Goal: Task Accomplishment & Management: Use online tool/utility

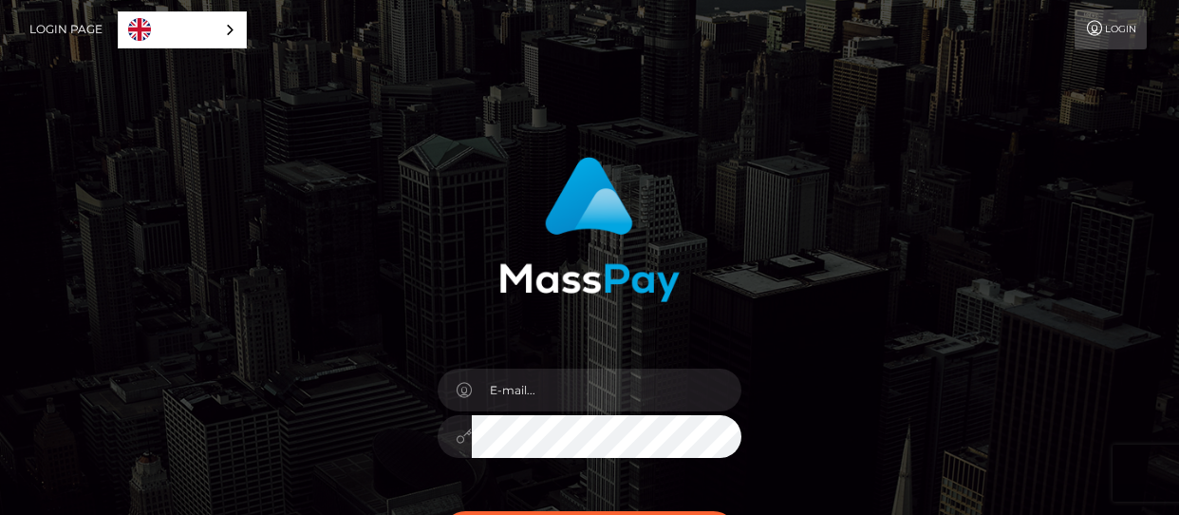
scroll to position [67, 0]
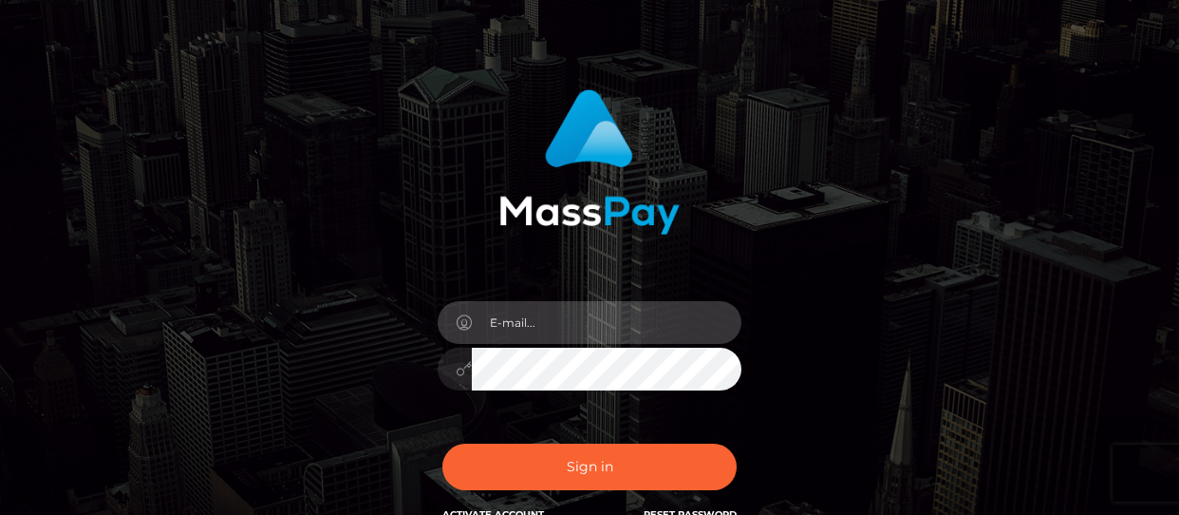
click at [602, 326] on input "email" at bounding box center [607, 322] width 270 height 43
type input "Y29yYWxlLmhlbGxvQGdtYWlsLmNvbQ=="
click at [598, 314] on input "Y29yYWxlLmhlbGxvQGdtYWlsLmNvbQ==" at bounding box center [607, 322] width 270 height 43
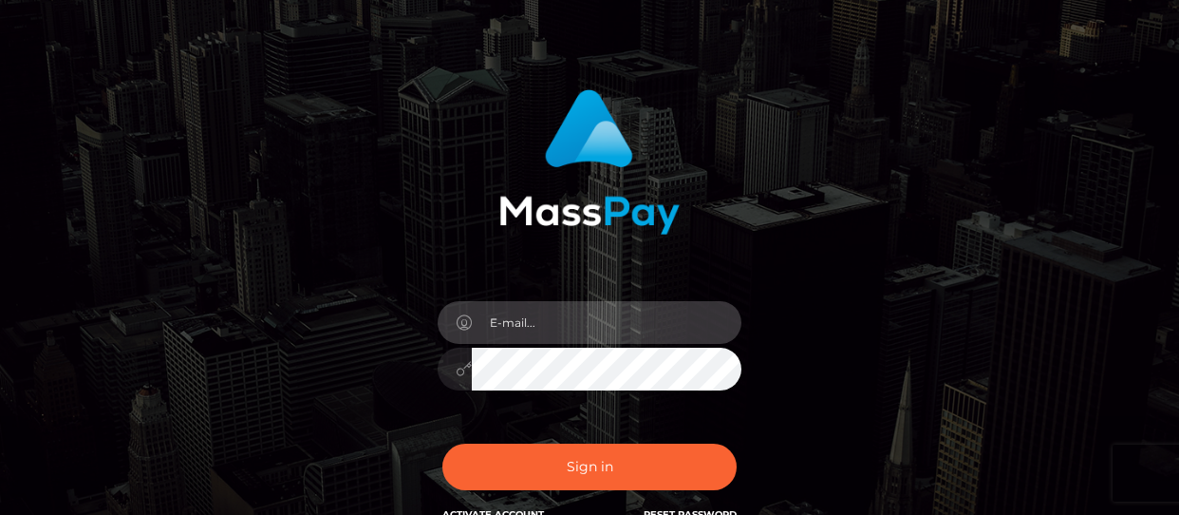
click at [598, 314] on input "email" at bounding box center [607, 322] width 270 height 43
type input "caro.roos@icloud.com"
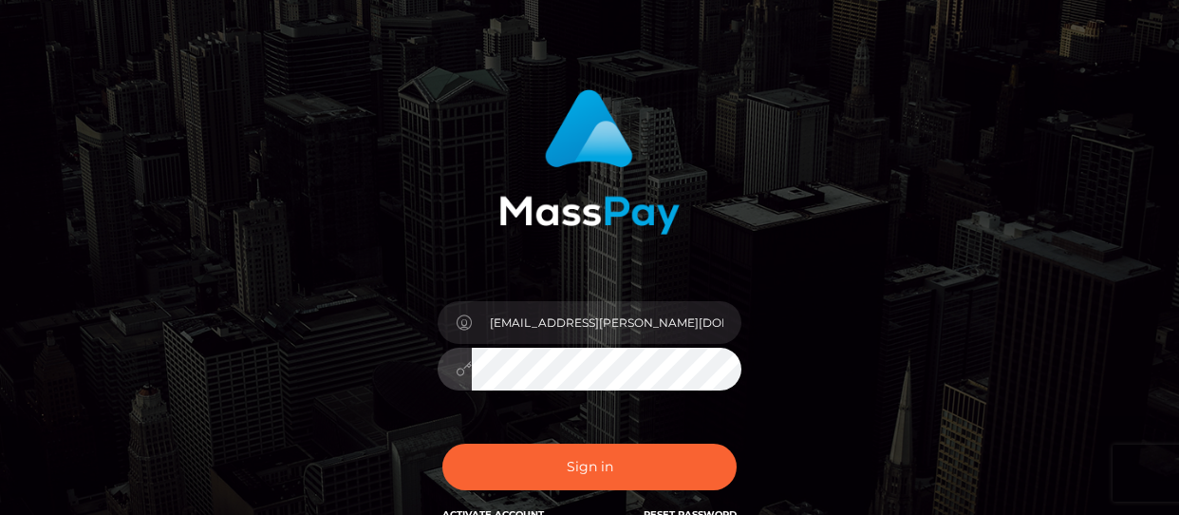
click at [443, 443] on button "Sign in" at bounding box center [590, 466] width 294 height 47
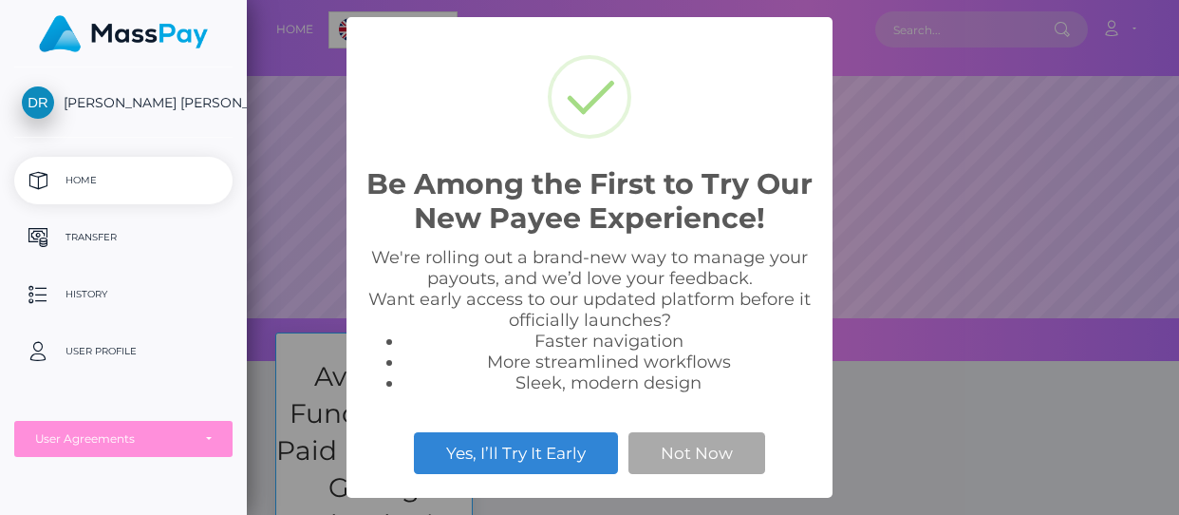
scroll to position [361, 933]
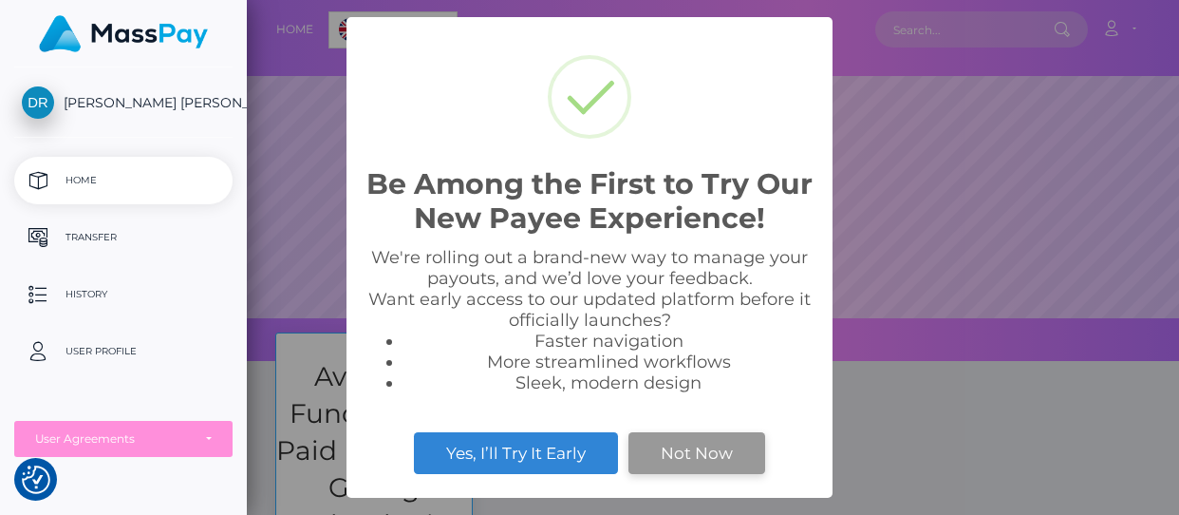
click at [680, 461] on button "Not Now" at bounding box center [697, 453] width 137 height 42
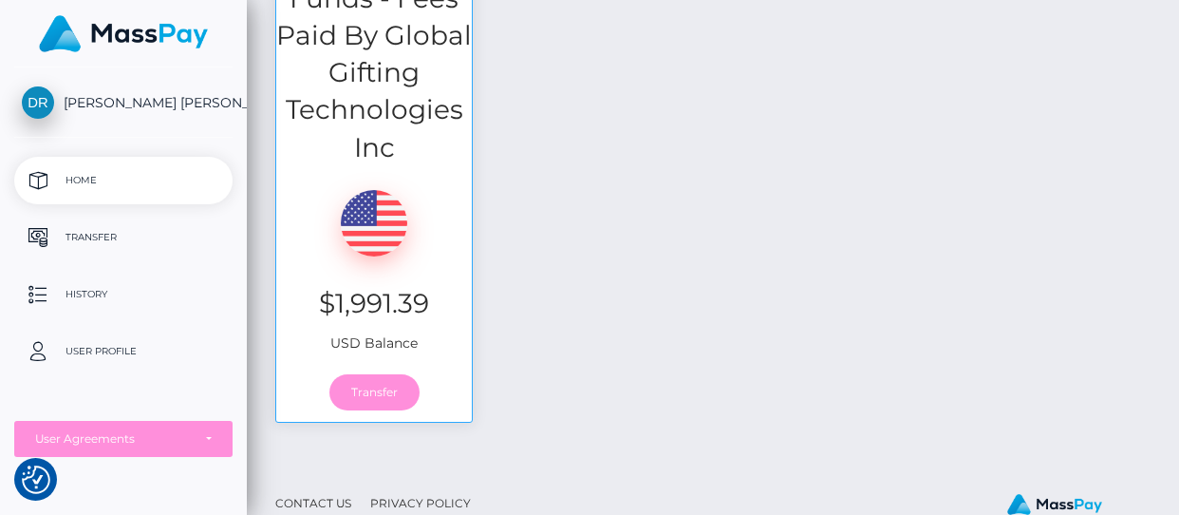
scroll to position [462, 0]
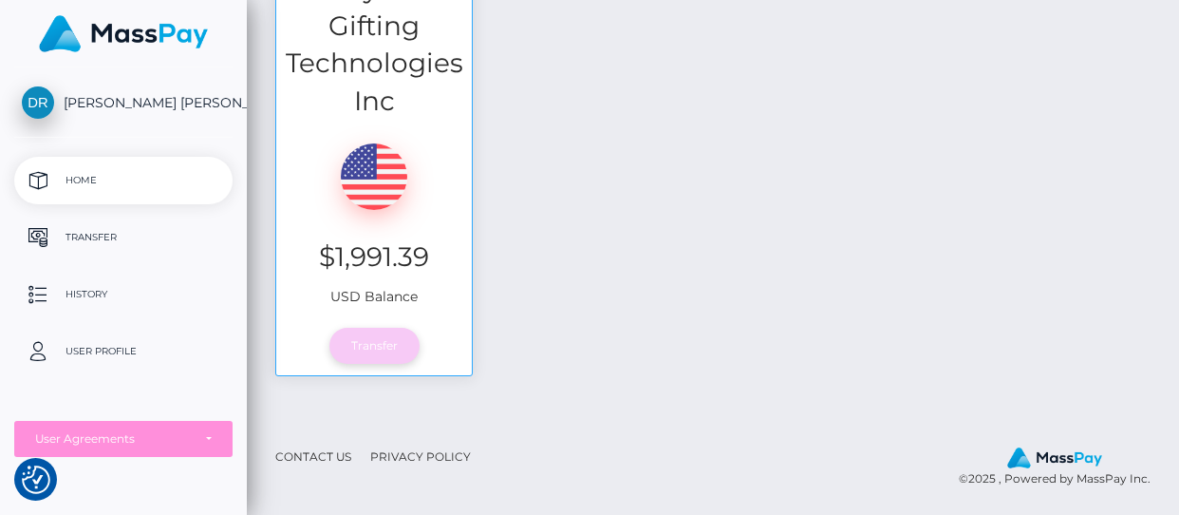
click at [383, 340] on link "Transfer" at bounding box center [375, 346] width 90 height 36
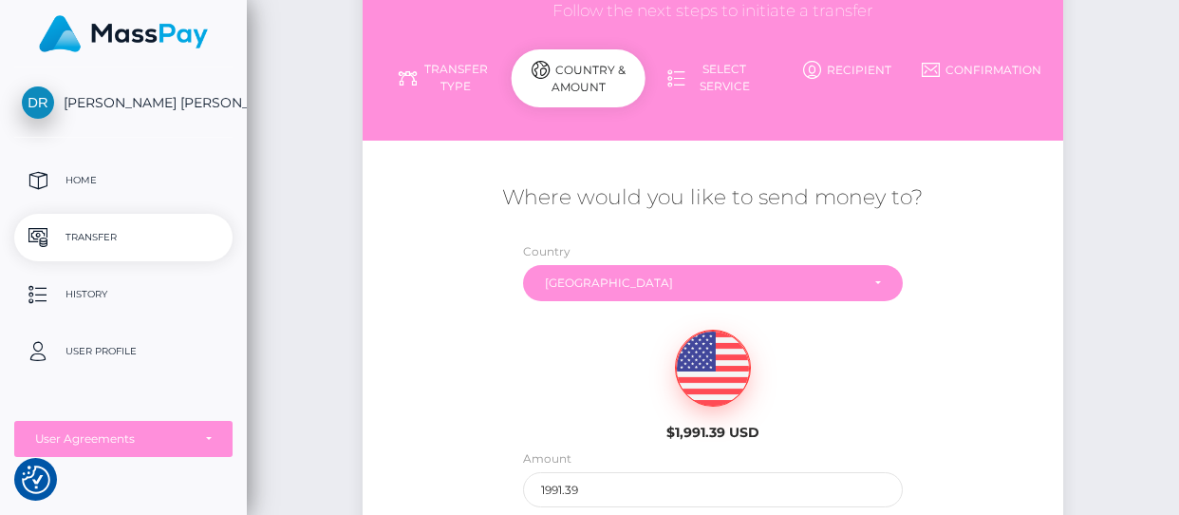
scroll to position [174, 0]
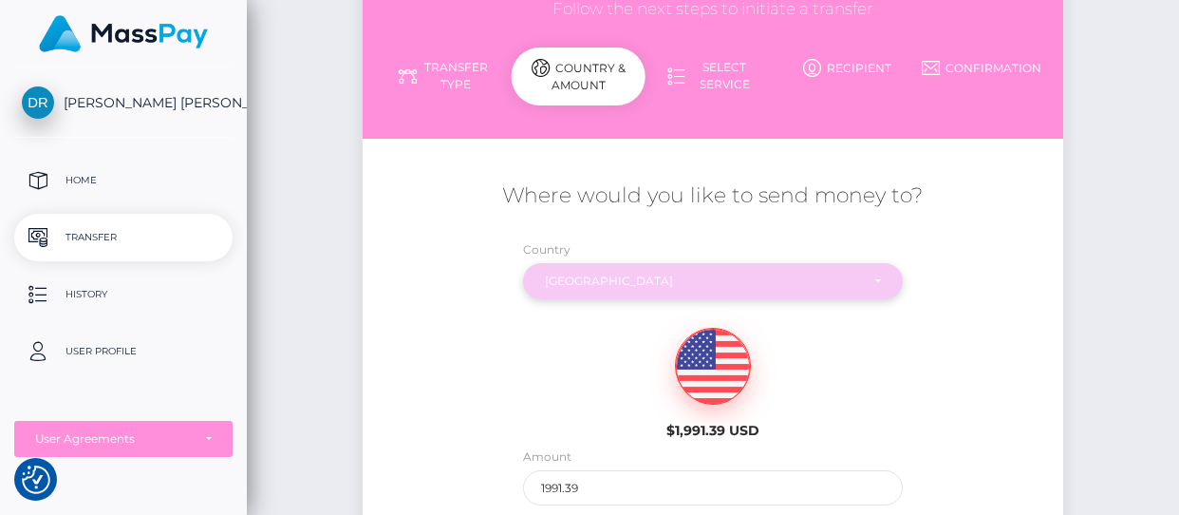
click at [630, 279] on div "[GEOGRAPHIC_DATA]" at bounding box center [702, 280] width 315 height 15
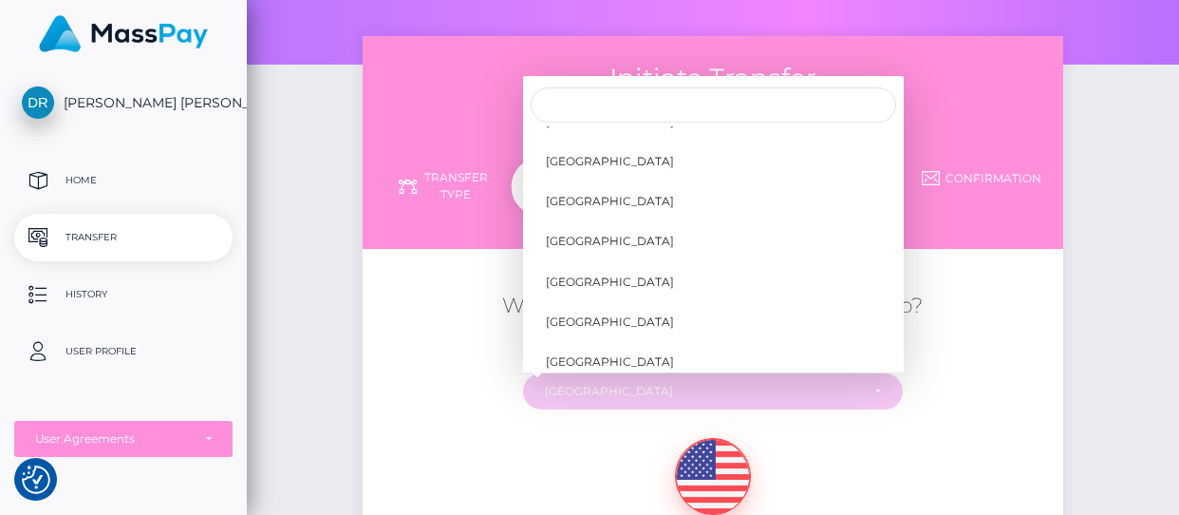
scroll to position [0, 0]
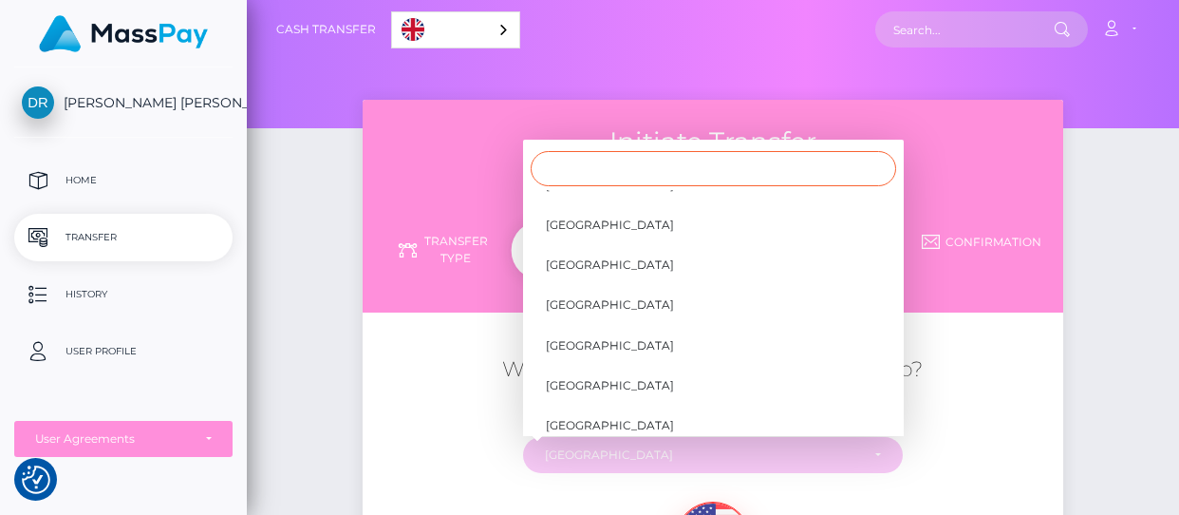
click at [589, 174] on input "Search" at bounding box center [714, 168] width 366 height 35
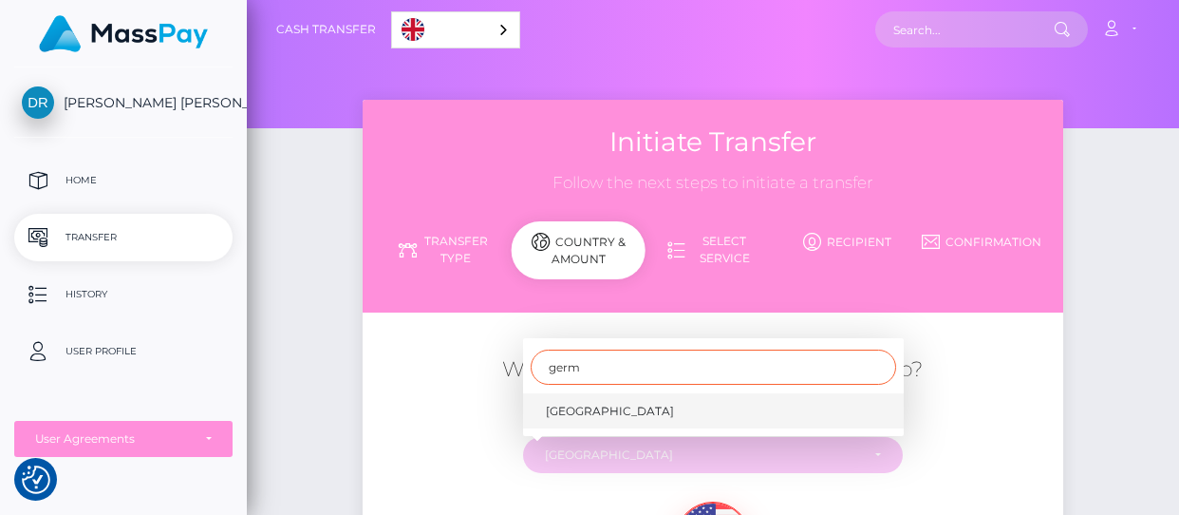
type input "germ"
click at [602, 411] on link "Germany" at bounding box center [713, 410] width 381 height 35
select select "DEU"
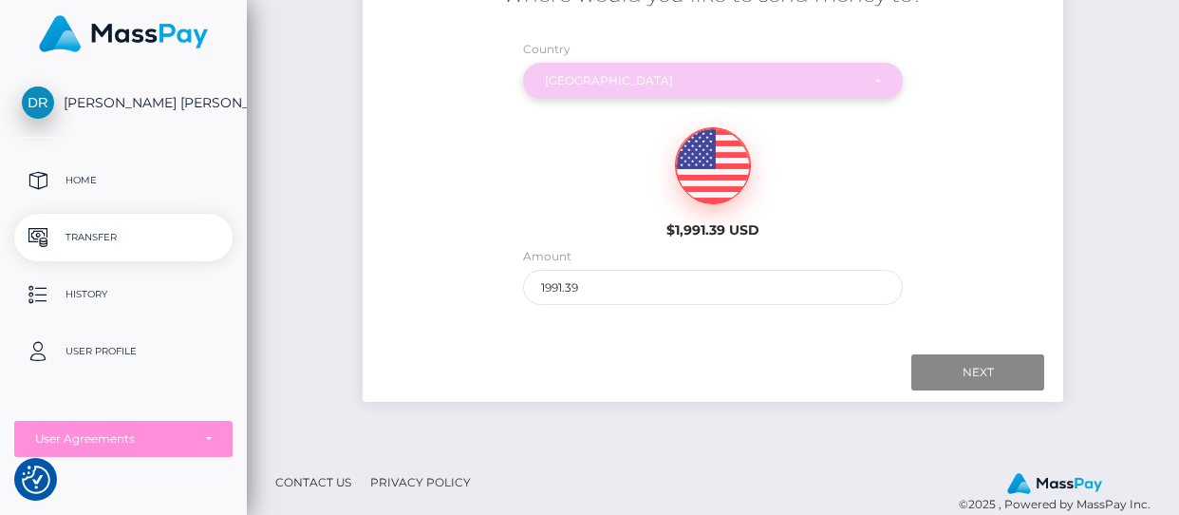
scroll to position [401, 0]
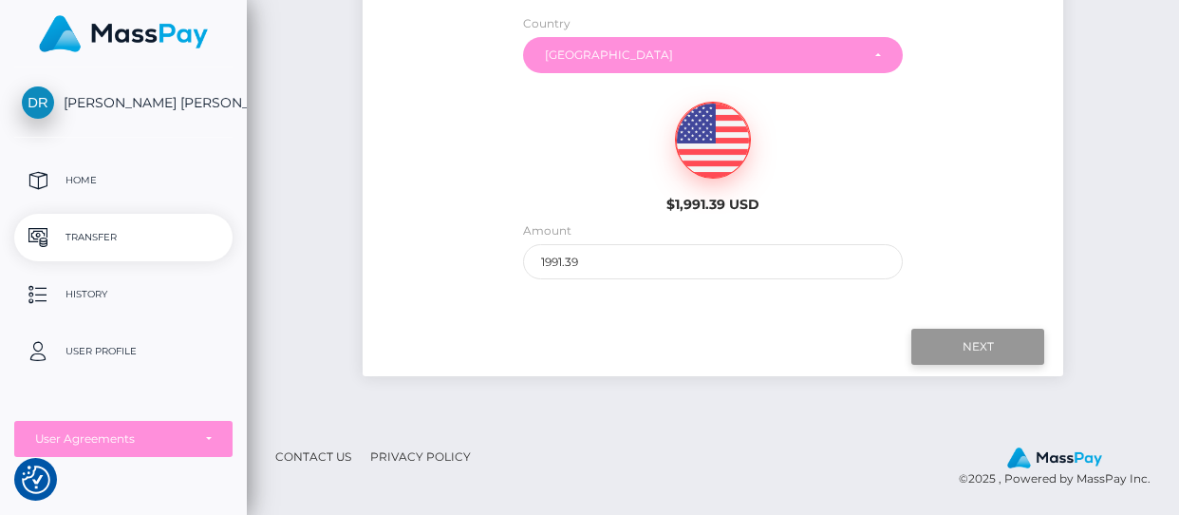
click at [951, 348] on input "Next" at bounding box center [978, 347] width 133 height 36
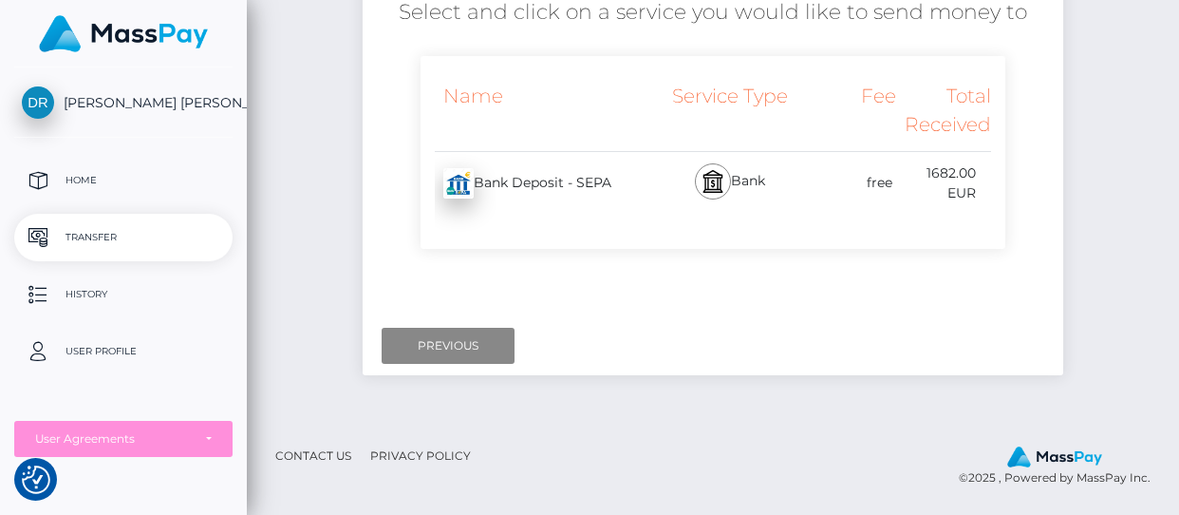
scroll to position [356, 0]
click at [635, 172] on div "Bank Deposit - SEPA - EUR" at bounding box center [539, 184] width 237 height 53
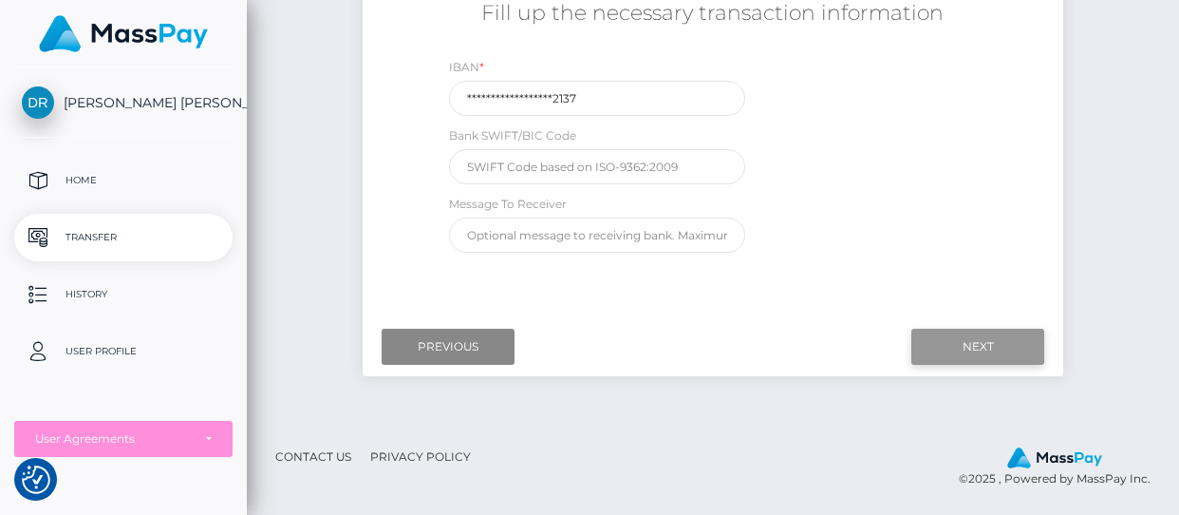
click at [969, 347] on input "Next" at bounding box center [978, 347] width 133 height 36
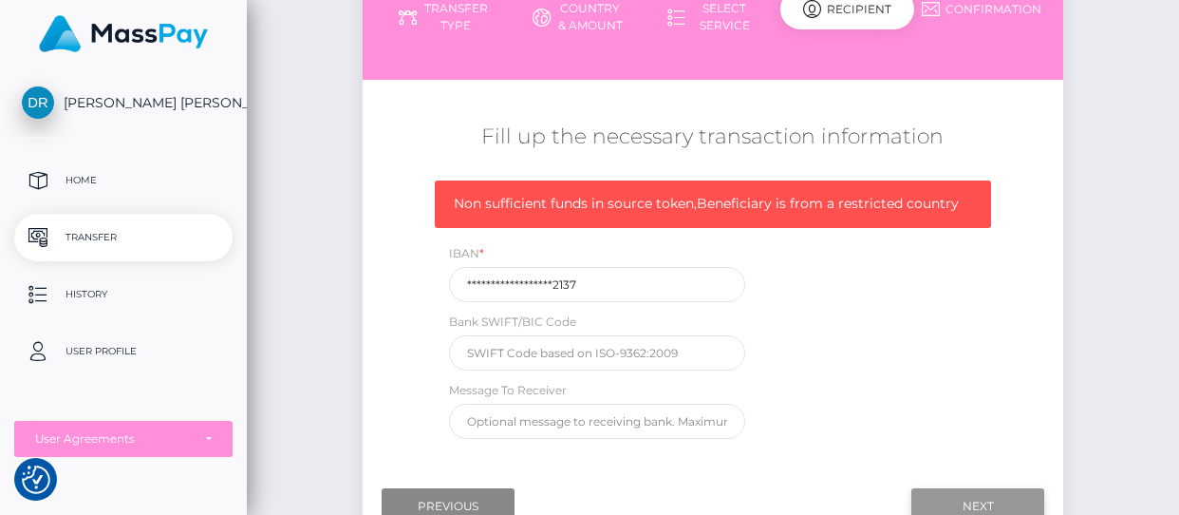
scroll to position [231, 0]
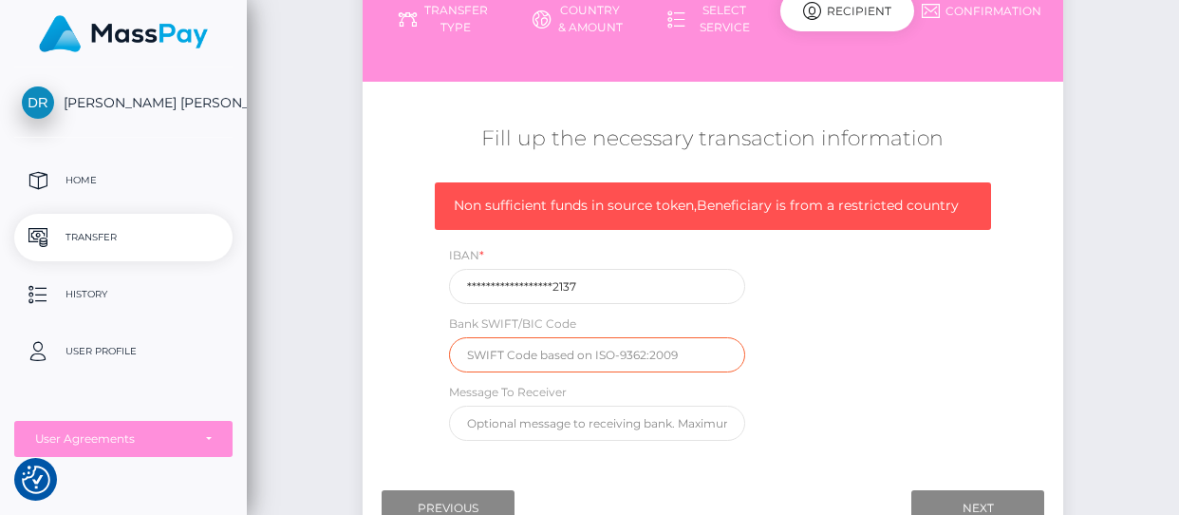
click at [659, 344] on input "text" at bounding box center [596, 354] width 295 height 35
type input "NTSBDEB1XXX"
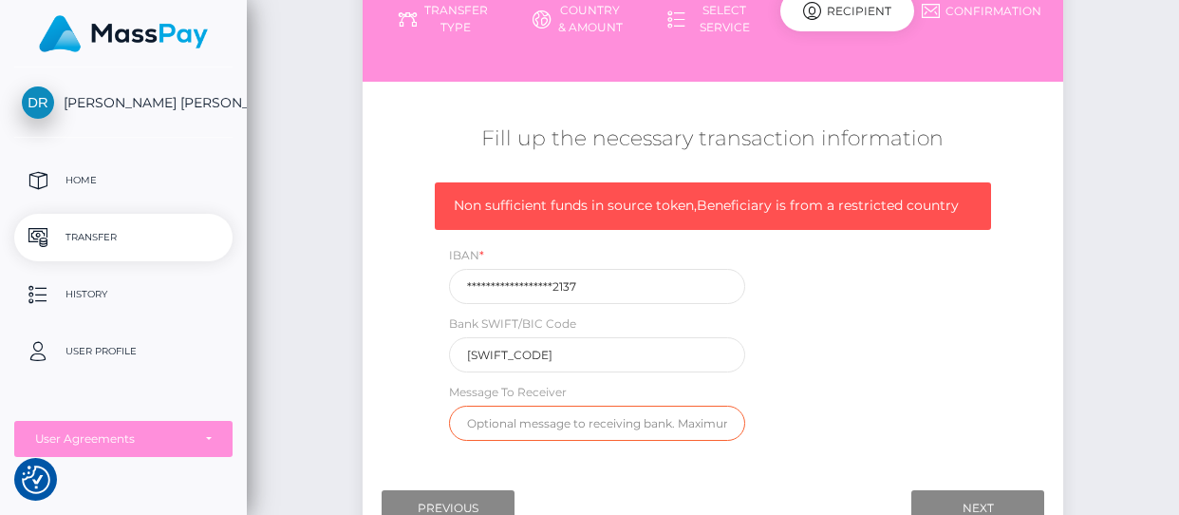
click at [632, 418] on input "text" at bounding box center [596, 422] width 295 height 35
click at [791, 370] on div "**********" at bounding box center [713, 316] width 584 height 268
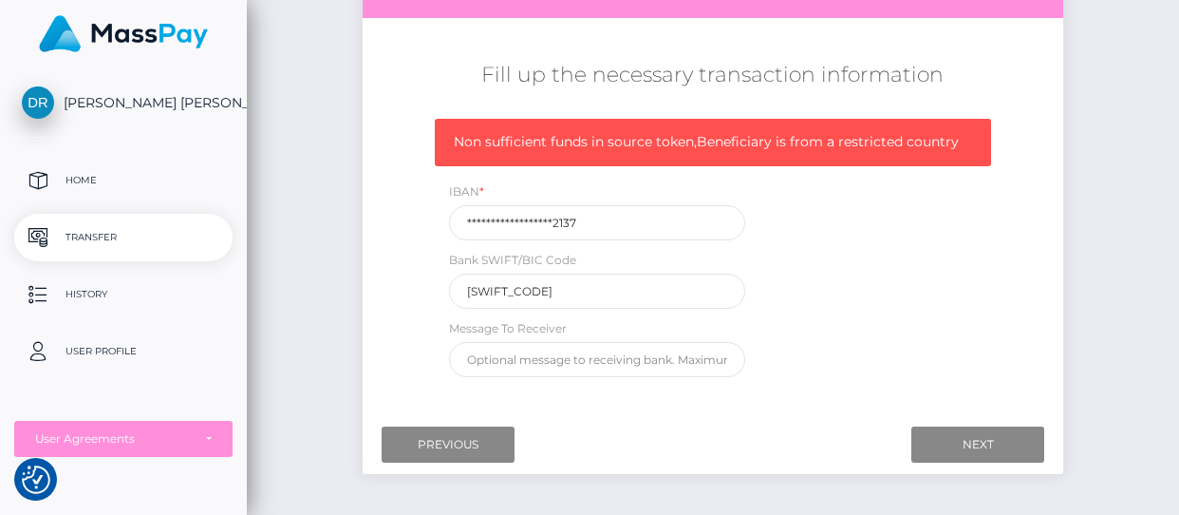
scroll to position [330, 0]
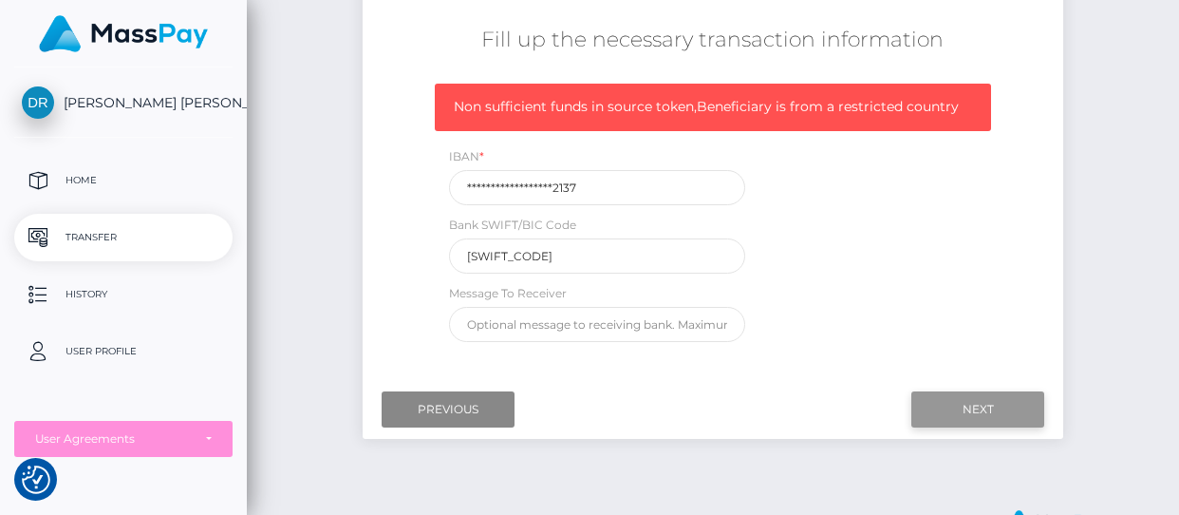
click at [979, 418] on input "Next" at bounding box center [978, 409] width 133 height 36
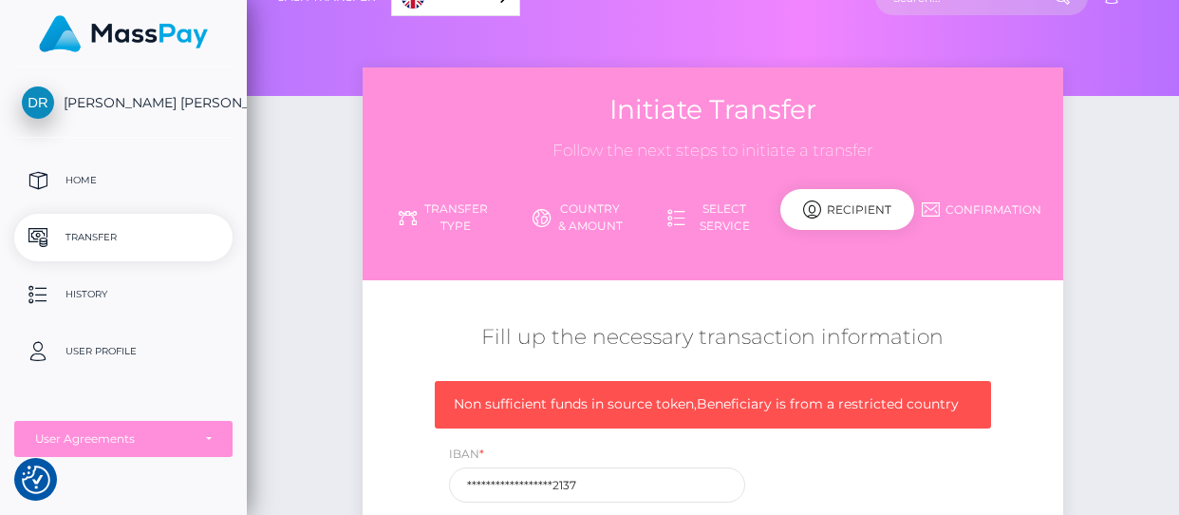
scroll to position [14, 0]
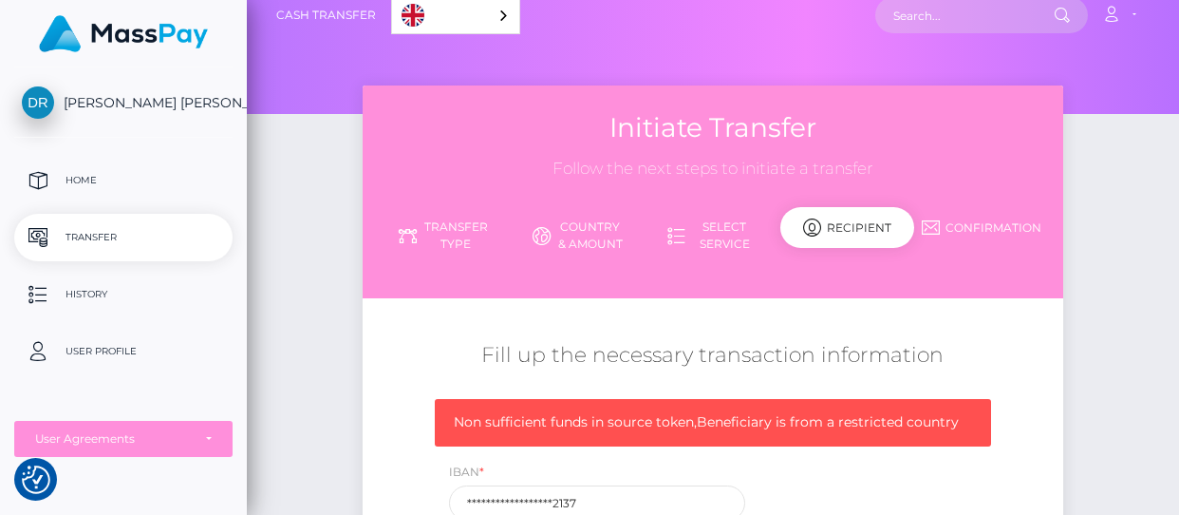
click at [453, 220] on link "Transfer Type" at bounding box center [444, 235] width 135 height 49
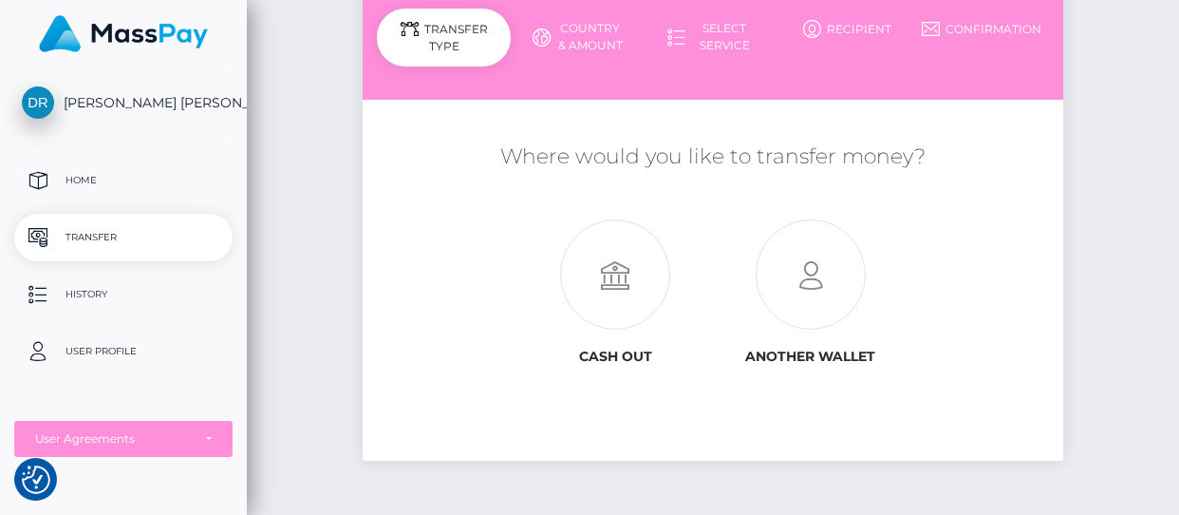
scroll to position [297, 0]
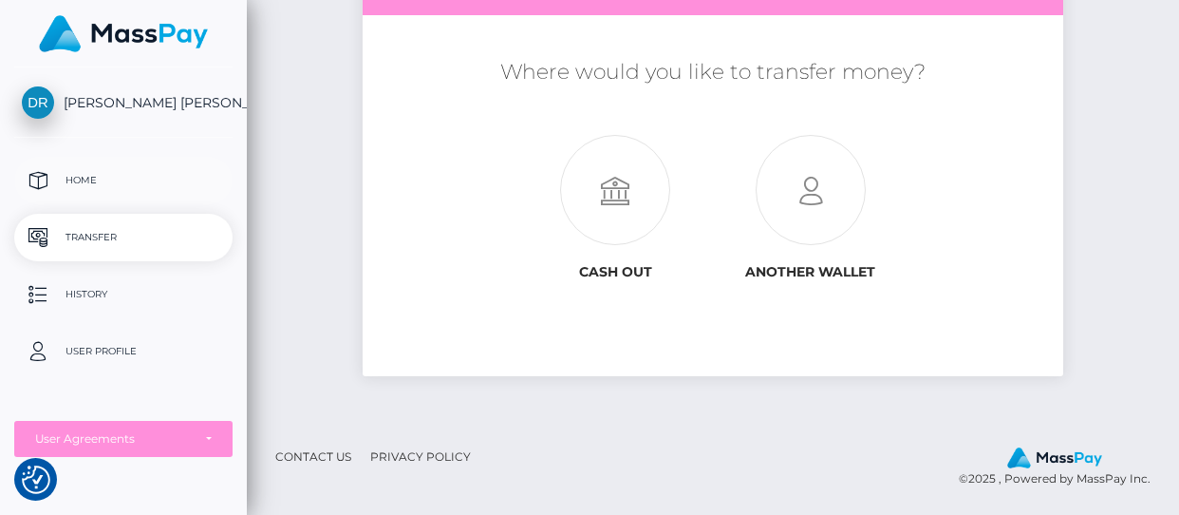
click at [118, 170] on p "Home" at bounding box center [123, 180] width 203 height 28
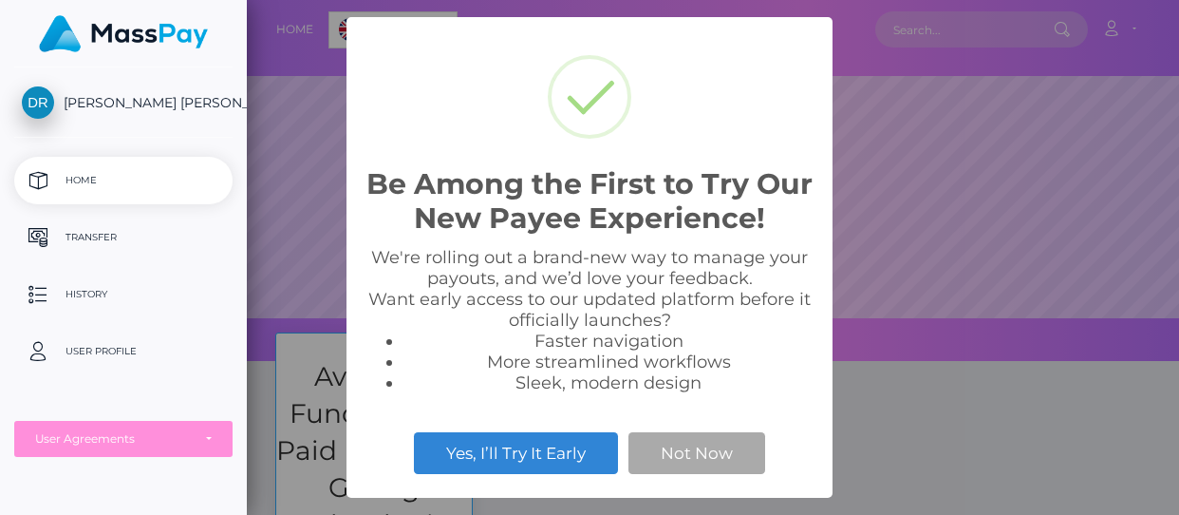
scroll to position [361, 933]
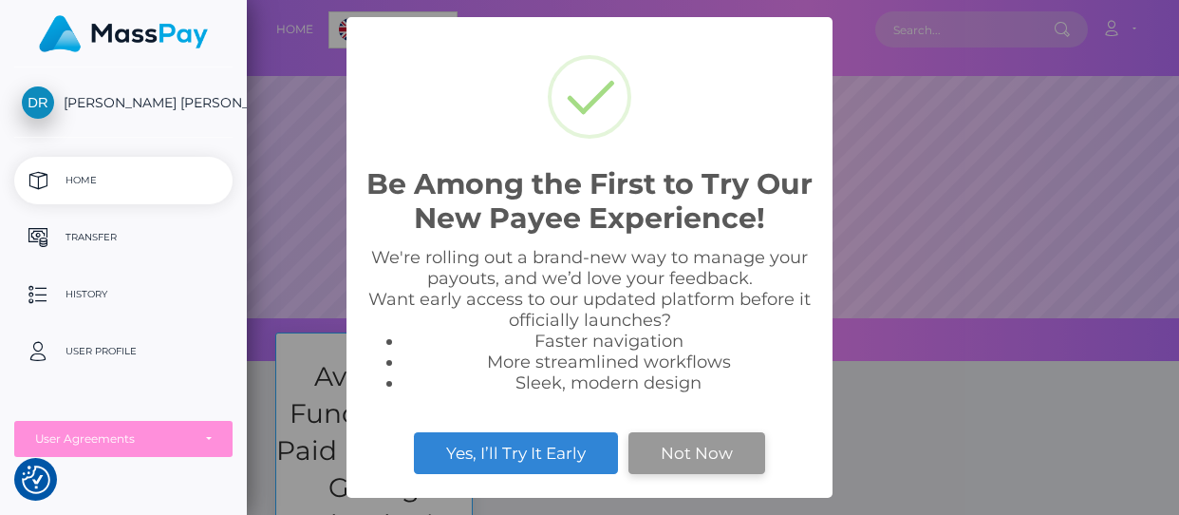
click at [708, 444] on button "Not Now" at bounding box center [697, 453] width 137 height 42
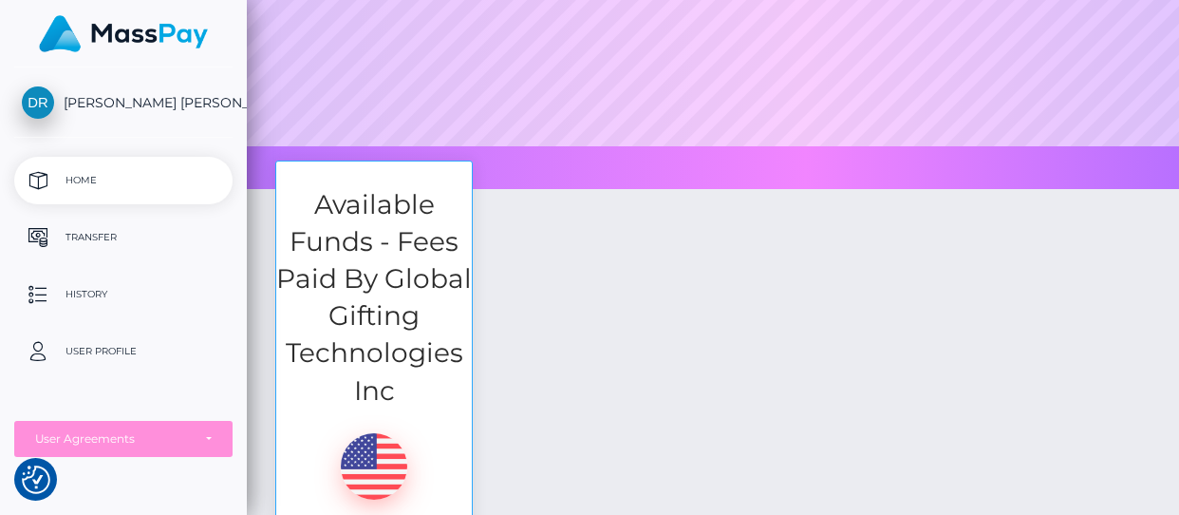
scroll to position [417, 0]
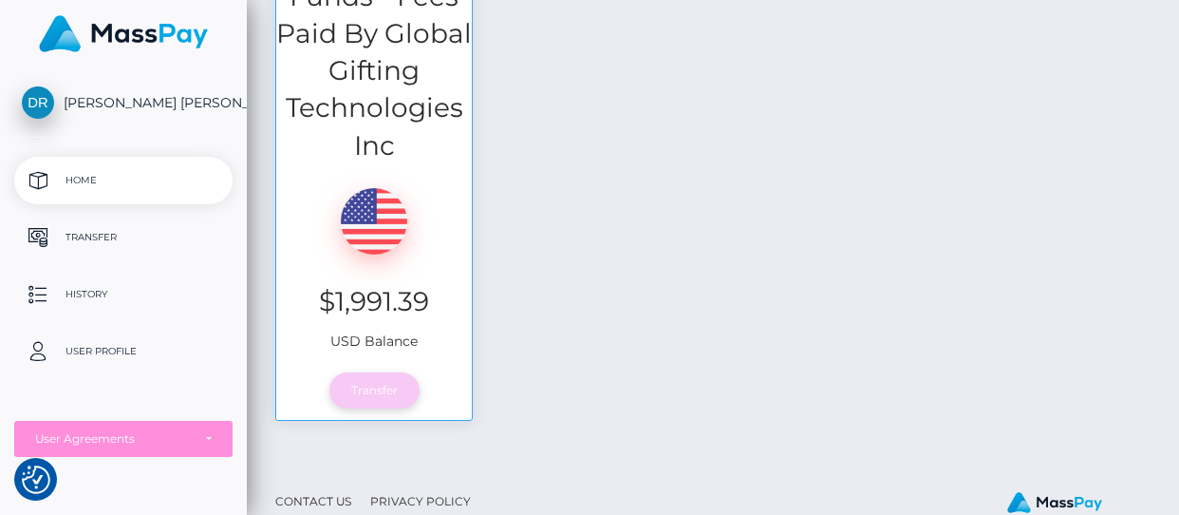
click at [359, 393] on link "Transfer" at bounding box center [375, 390] width 90 height 36
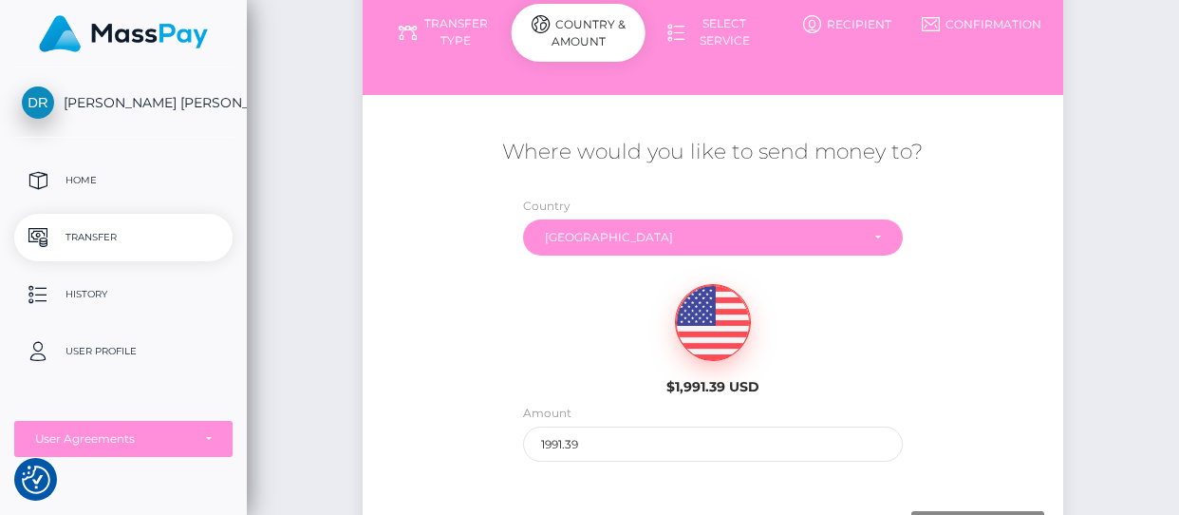
scroll to position [236, 0]
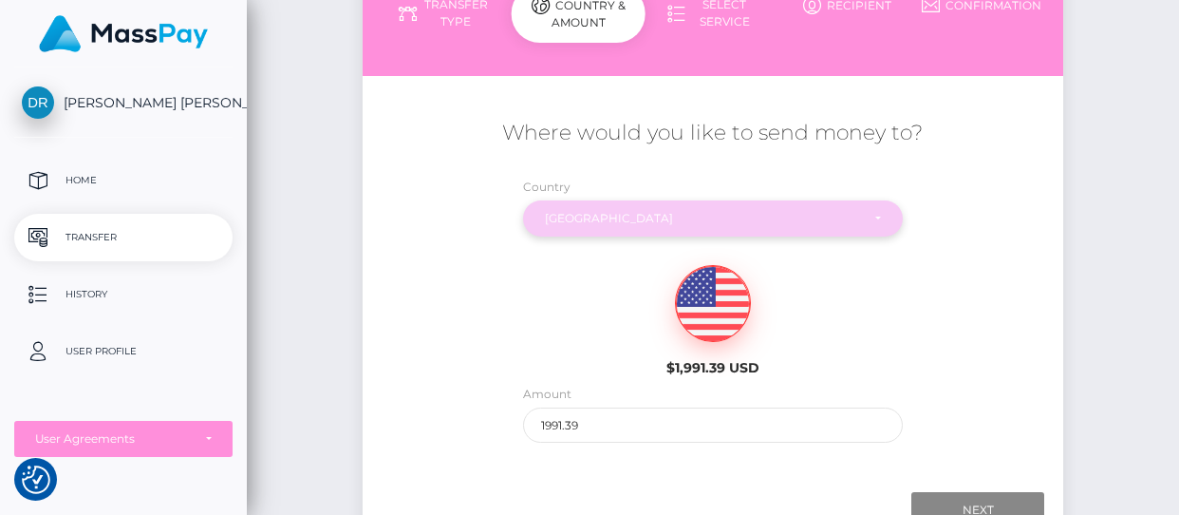
click at [662, 210] on div "Colombia" at bounding box center [713, 218] width 381 height 36
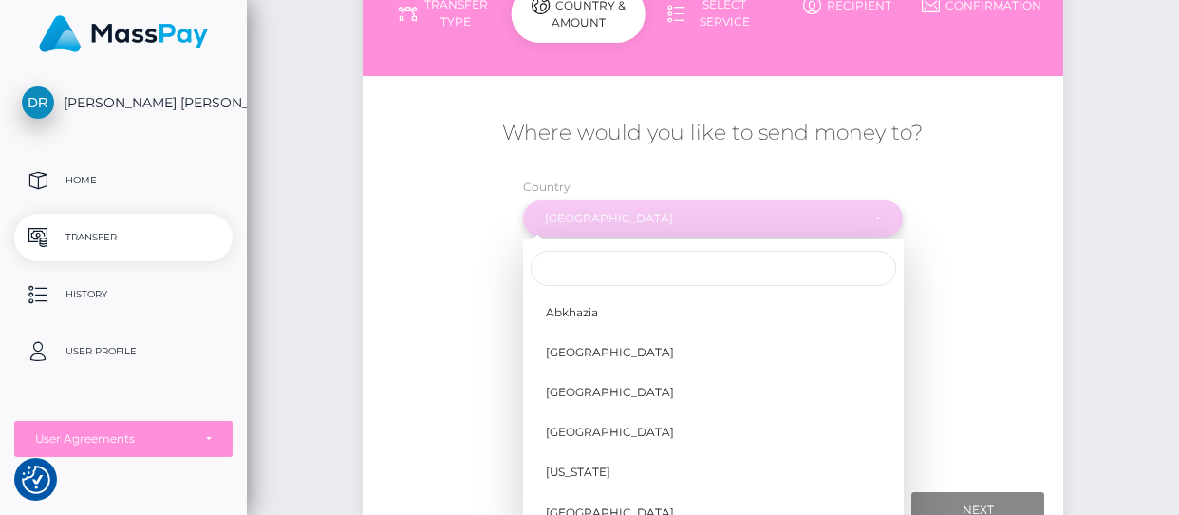
scroll to position [1511, 0]
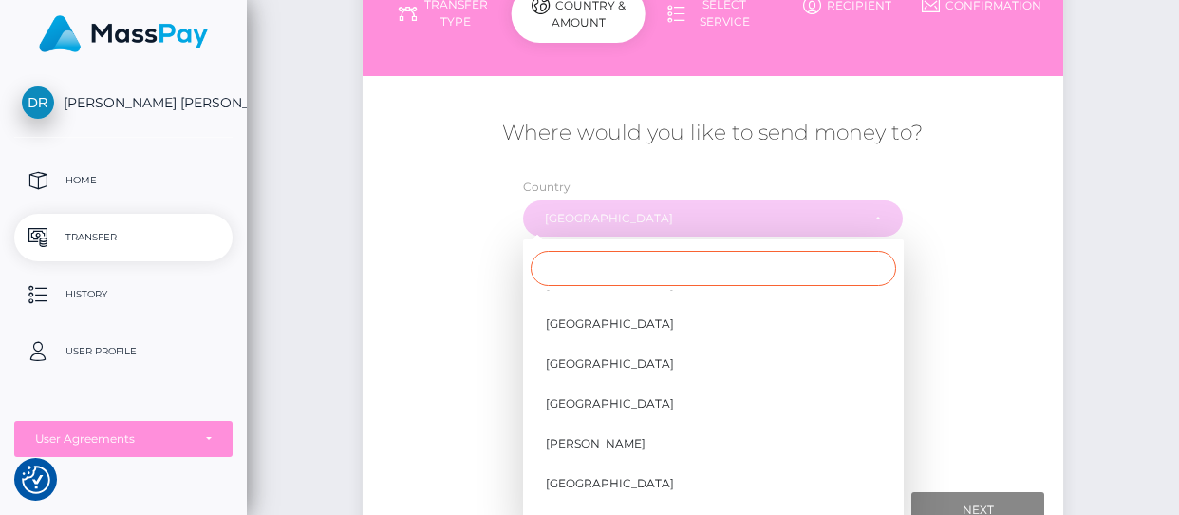
click at [631, 267] on input "Search" at bounding box center [714, 268] width 366 height 35
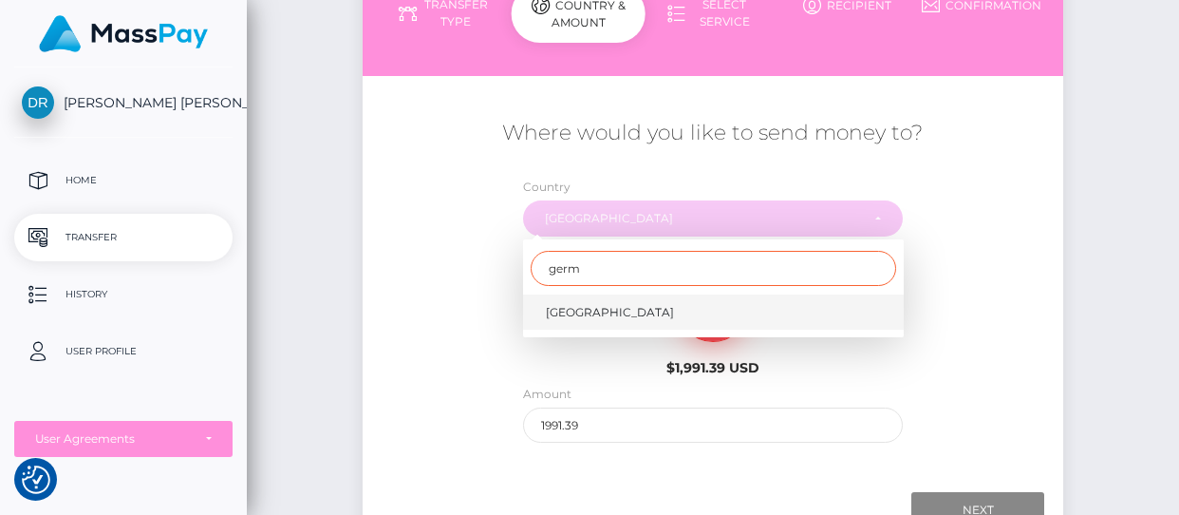
type input "germ"
click at [645, 313] on link "Germany" at bounding box center [713, 311] width 381 height 35
select select "DEU"
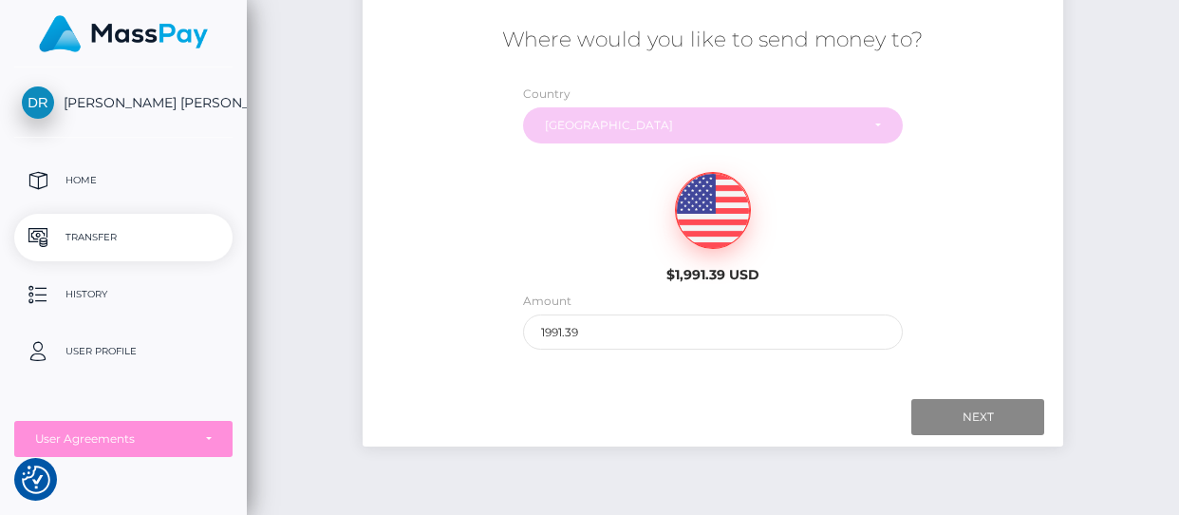
scroll to position [377, 0]
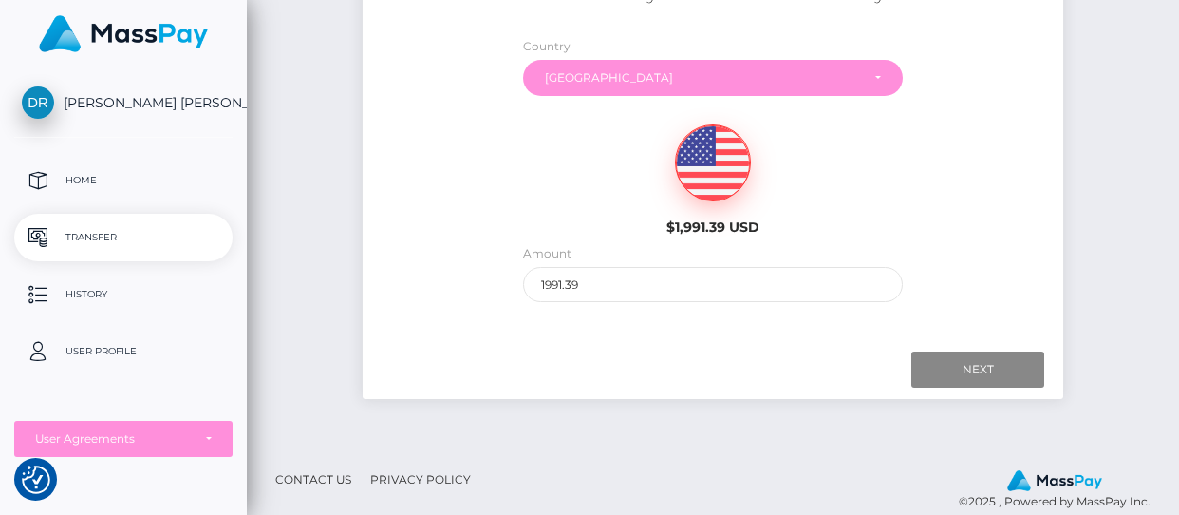
click at [876, 410] on div "Initiate Transfer Follow the next steps to initiate a transfer Transfer Type Co…" at bounding box center [713, 70] width 701 height 695
click at [938, 382] on input "Next" at bounding box center [978, 369] width 133 height 36
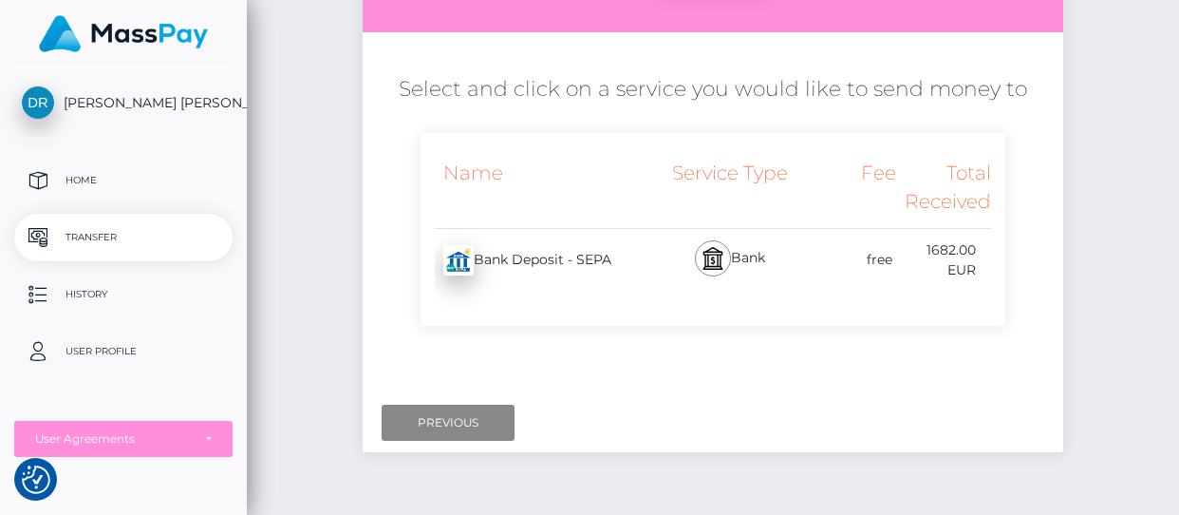
scroll to position [245, 0]
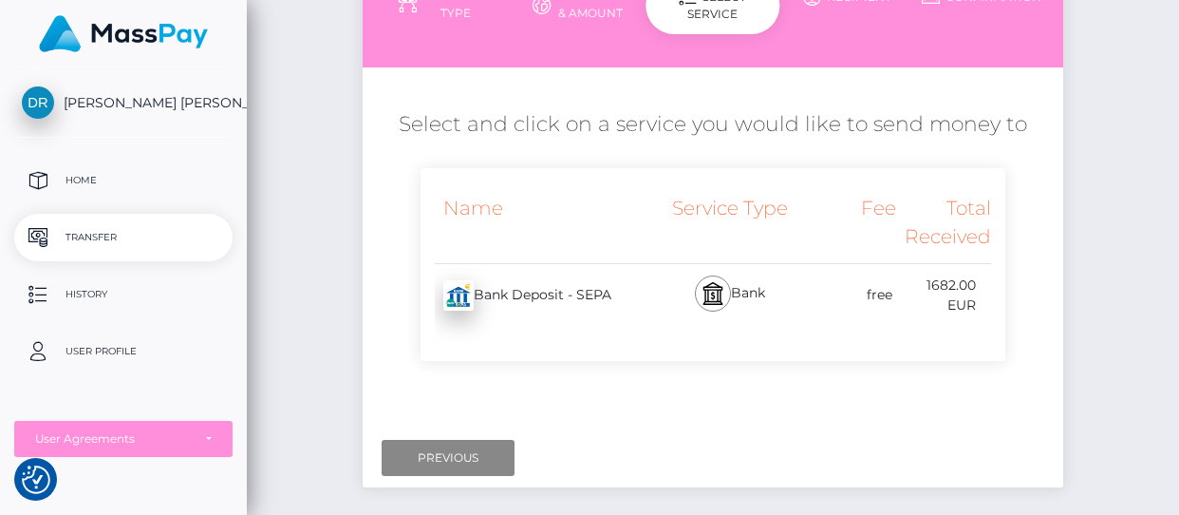
click at [466, 278] on div "Bank Deposit - SEPA - EUR" at bounding box center [539, 295] width 237 height 53
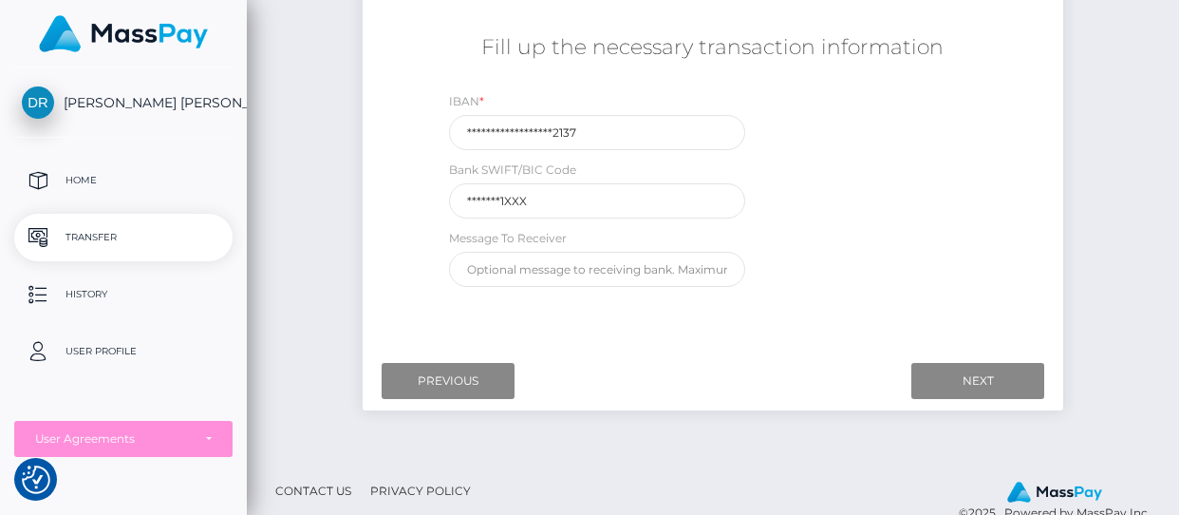
scroll to position [356, 0]
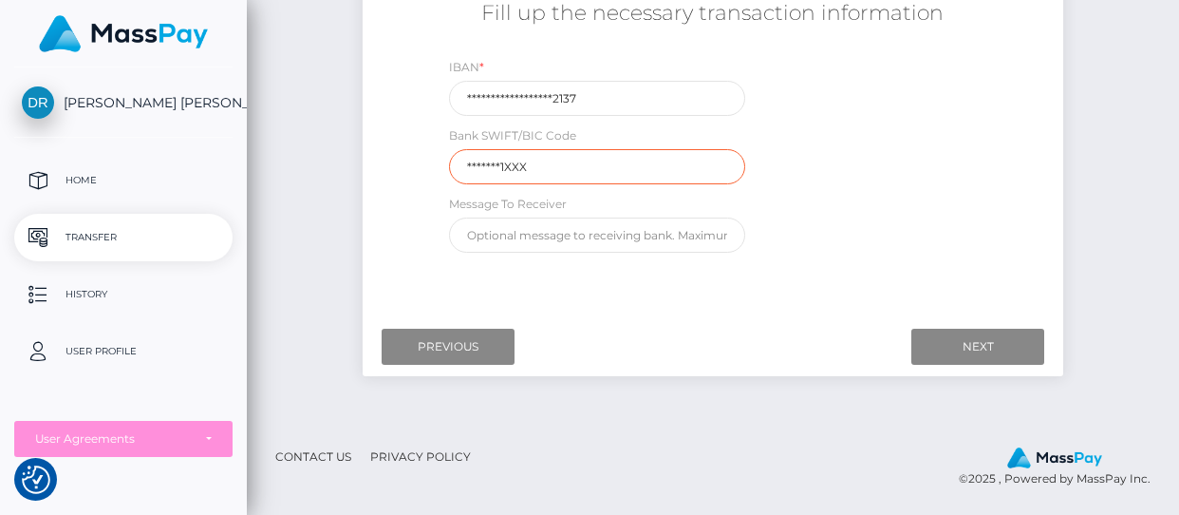
click at [566, 158] on input "*******1XXX" at bounding box center [596, 166] width 295 height 35
type input "*******1XXX"
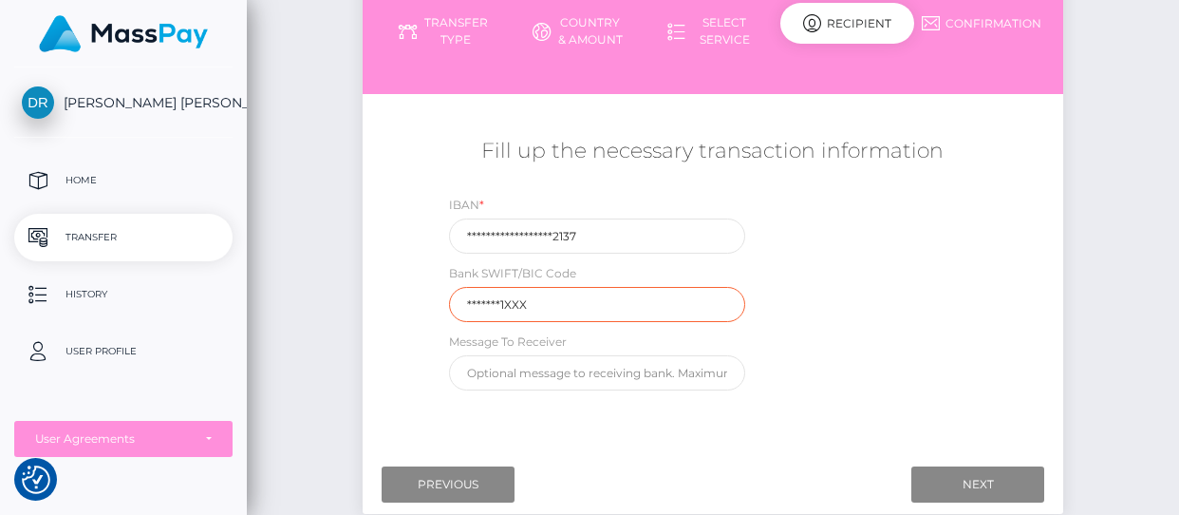
scroll to position [240, 0]
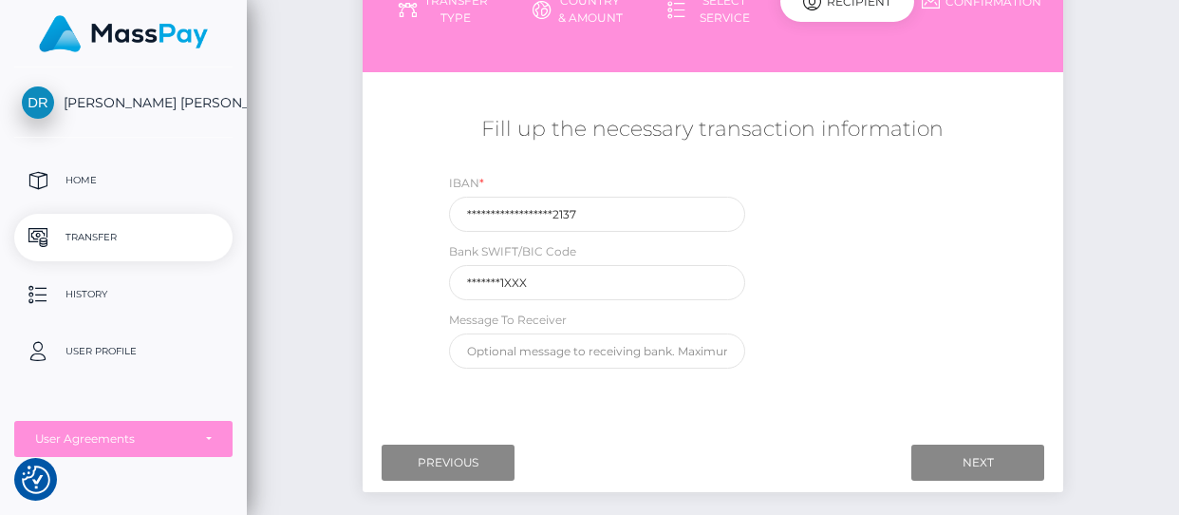
click at [960, 484] on div "Next Finish Previous" at bounding box center [713, 462] width 701 height 59
click at [960, 470] on input "Next" at bounding box center [978, 462] width 133 height 36
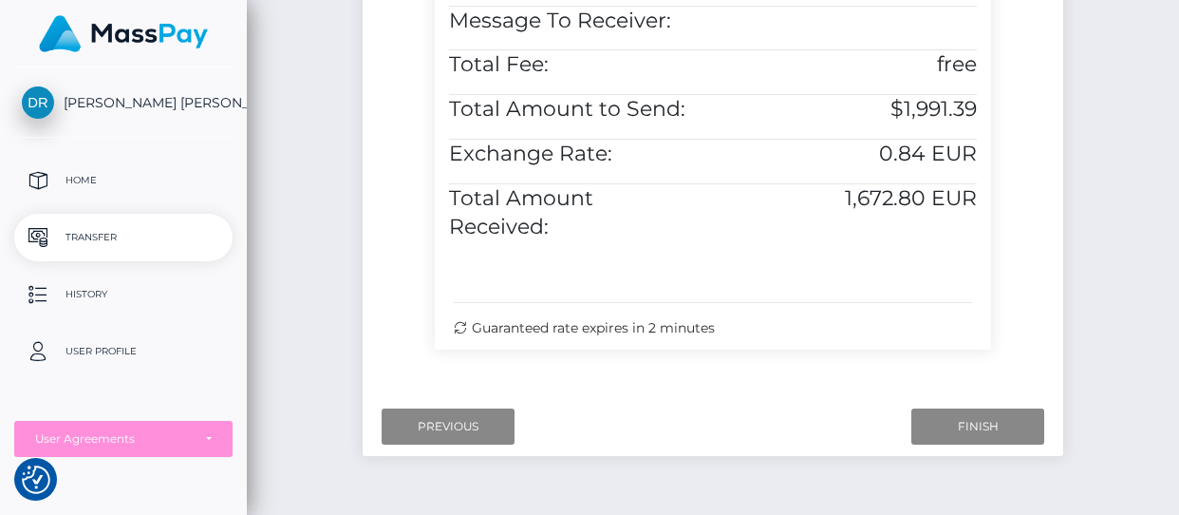
scroll to position [861, 0]
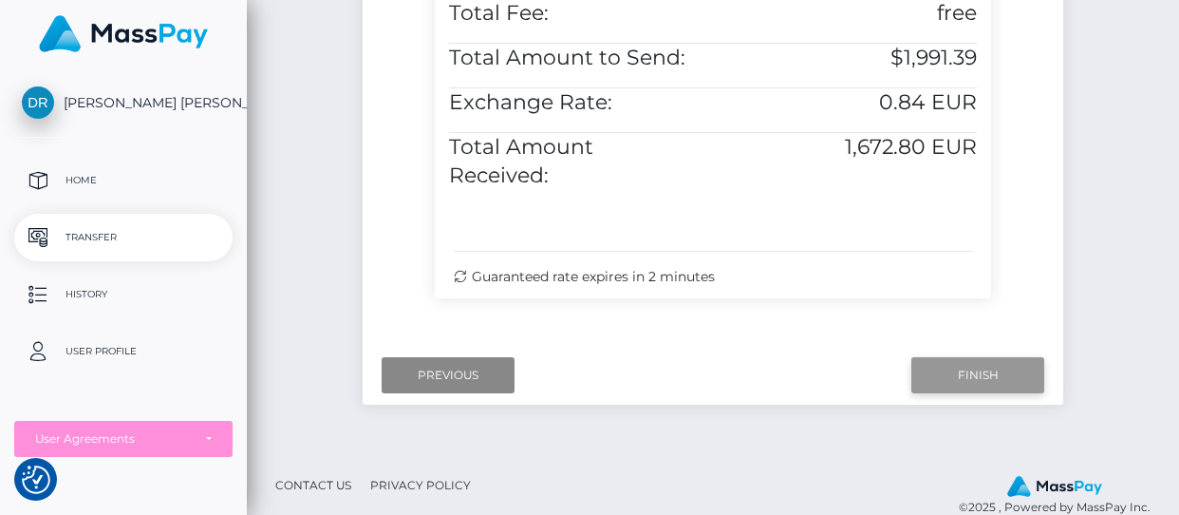
click at [953, 357] on input "Finish" at bounding box center [978, 375] width 133 height 36
click at [80, 174] on p "Home" at bounding box center [123, 180] width 203 height 28
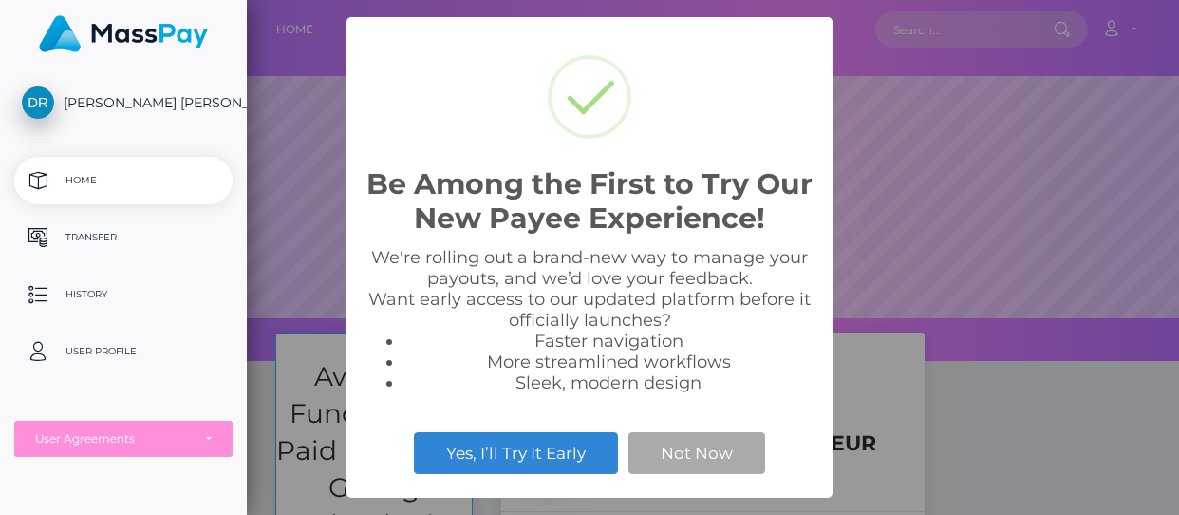
scroll to position [361, 933]
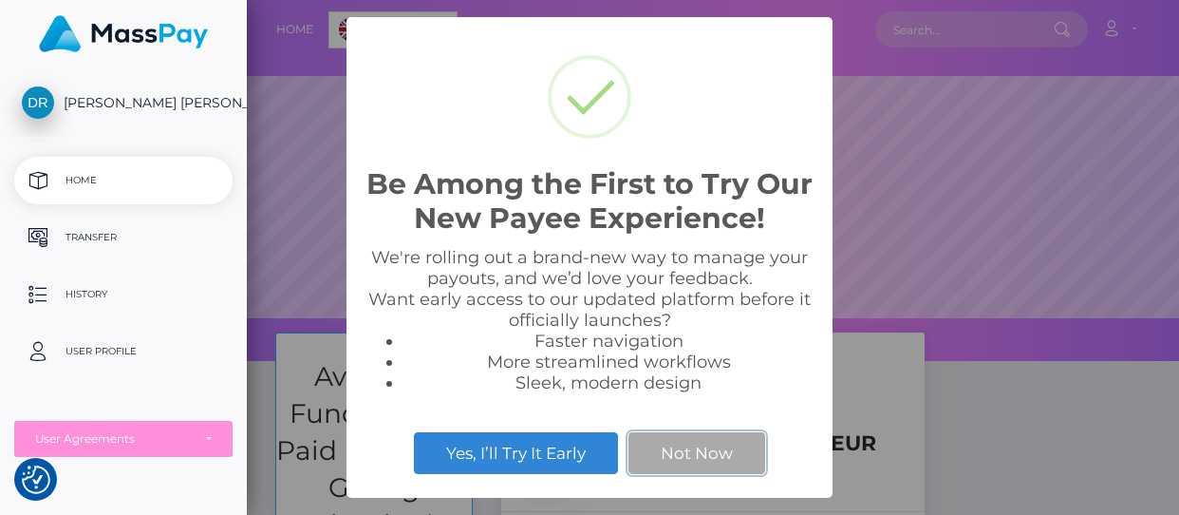
click at [698, 454] on button "Not Now" at bounding box center [697, 453] width 137 height 42
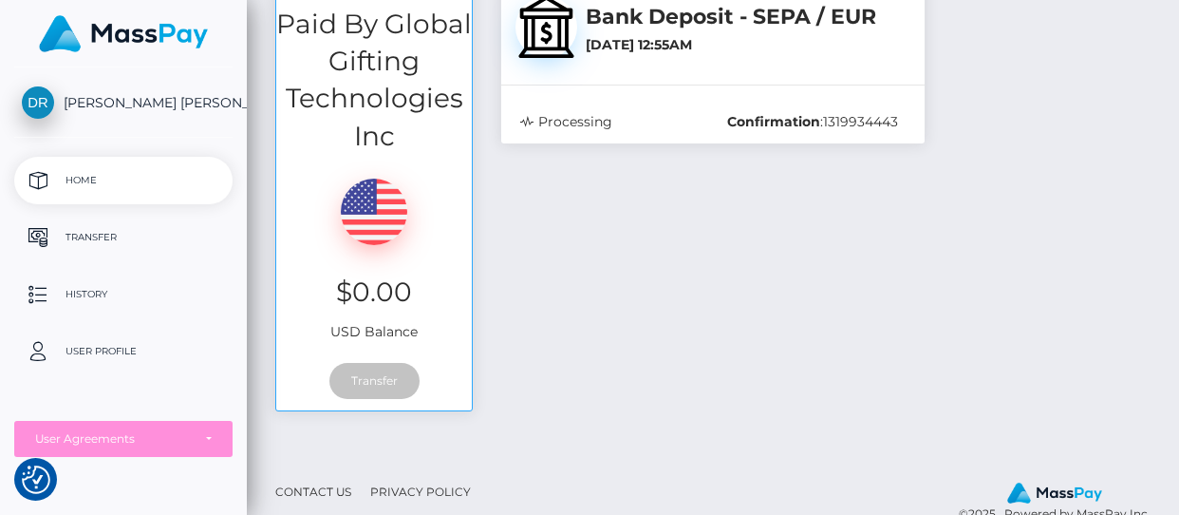
scroll to position [462, 0]
